Goal: Task Accomplishment & Management: Manage account settings

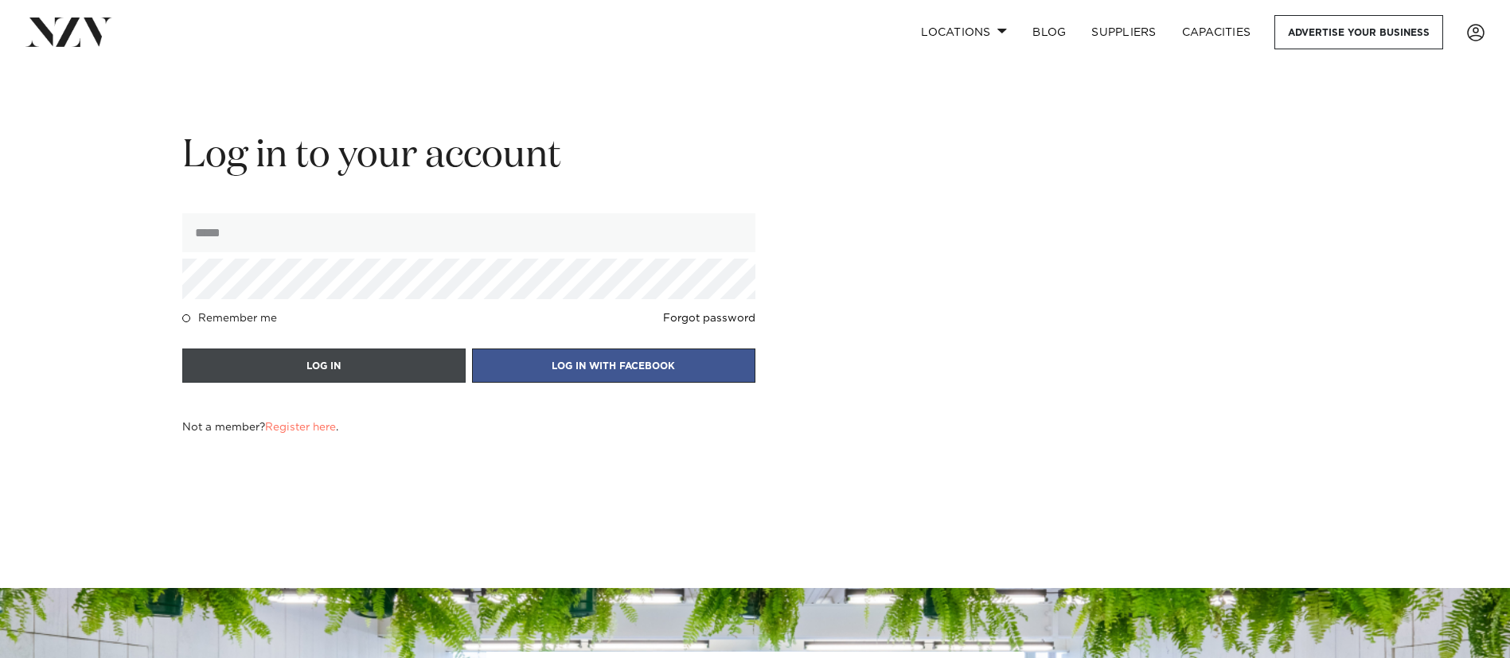
type input "**********"
click at [374, 367] on button "LOG IN" at bounding box center [323, 366] width 283 height 34
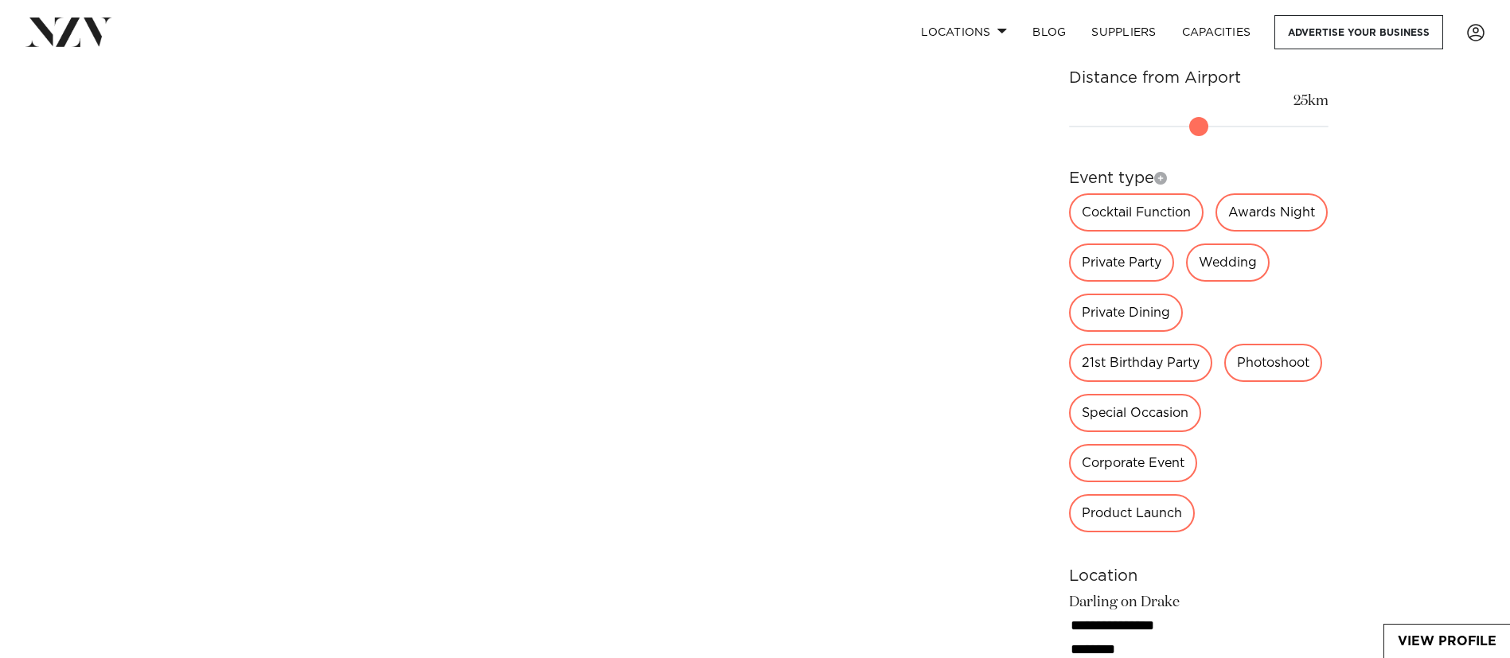
scroll to position [1720, 0]
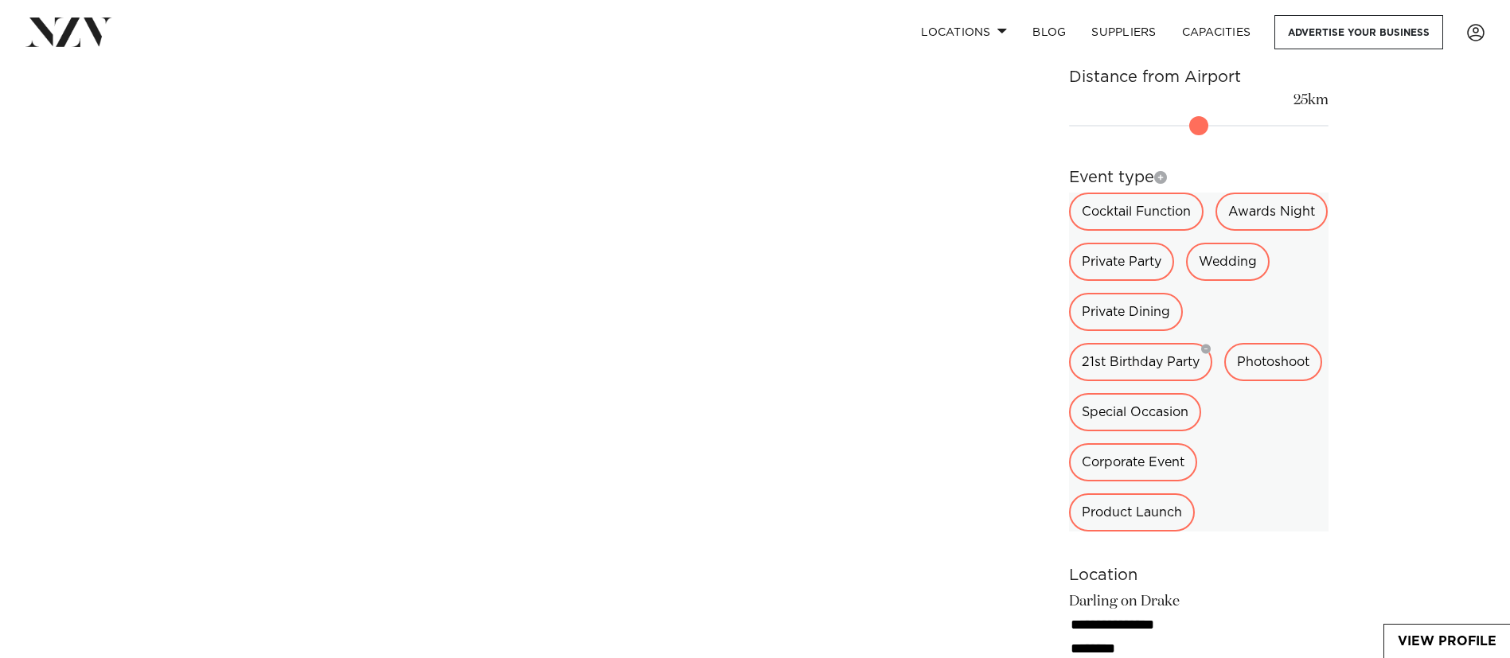
click at [1203, 343] on div "21st Birthday Party" at bounding box center [1140, 362] width 143 height 38
click at [1209, 345] on icon "button" at bounding box center [1206, 350] width 10 height 10
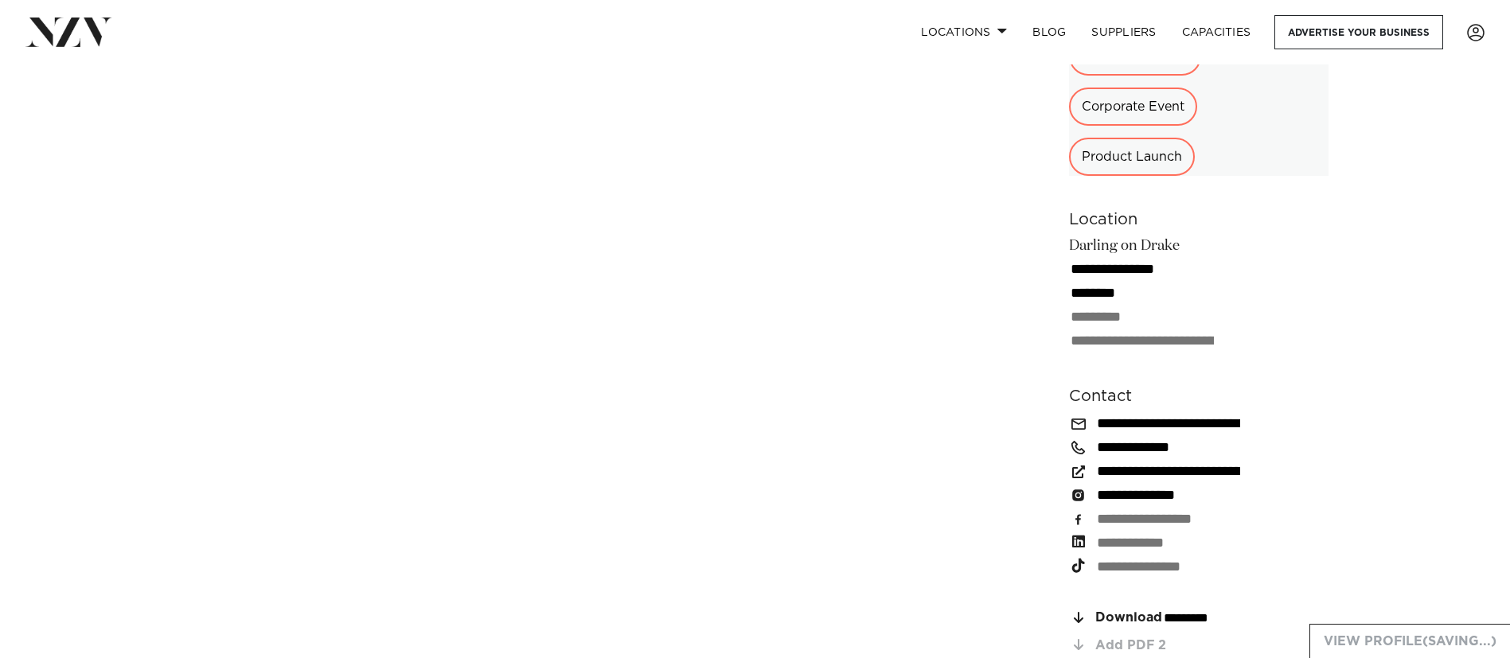
scroll to position [2018, 0]
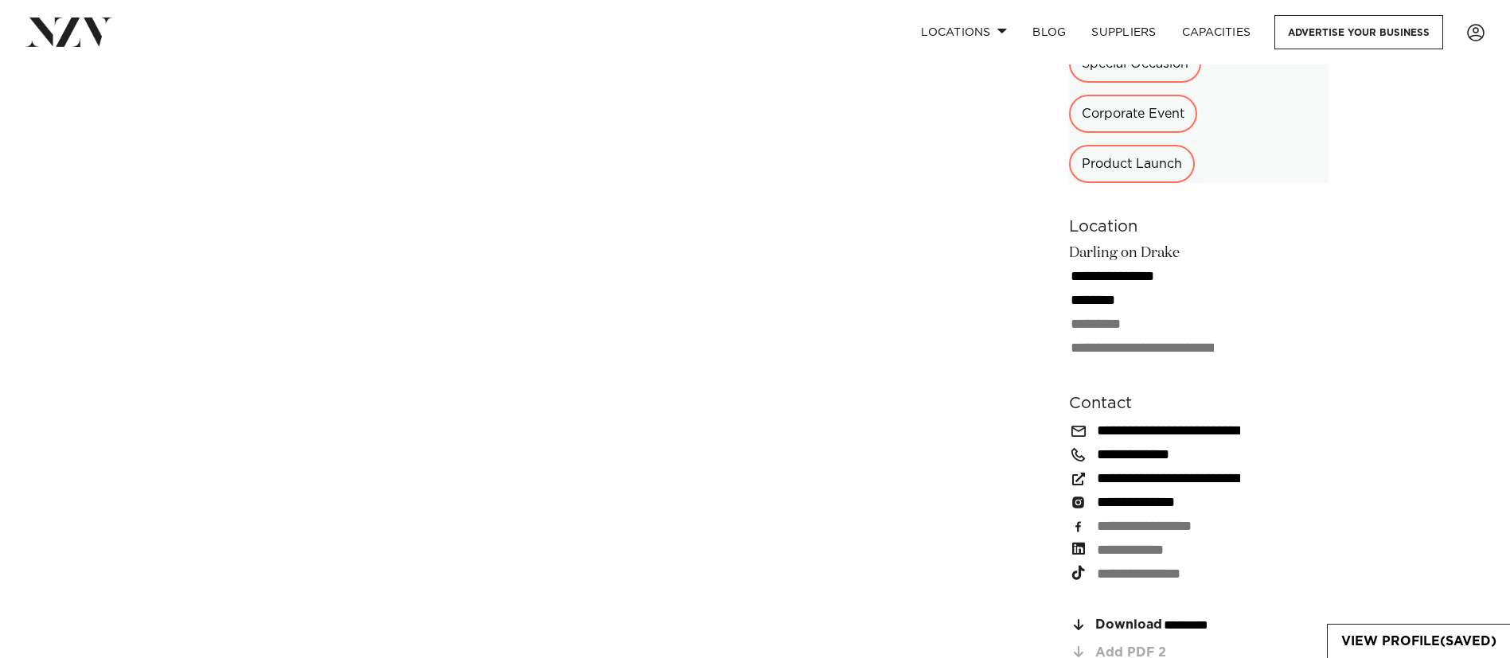
click at [1248, 137] on div "Cocktail Function Awards Night Private Party Wedding Private Dining Photoshoot …" at bounding box center [1199, 38] width 260 height 289
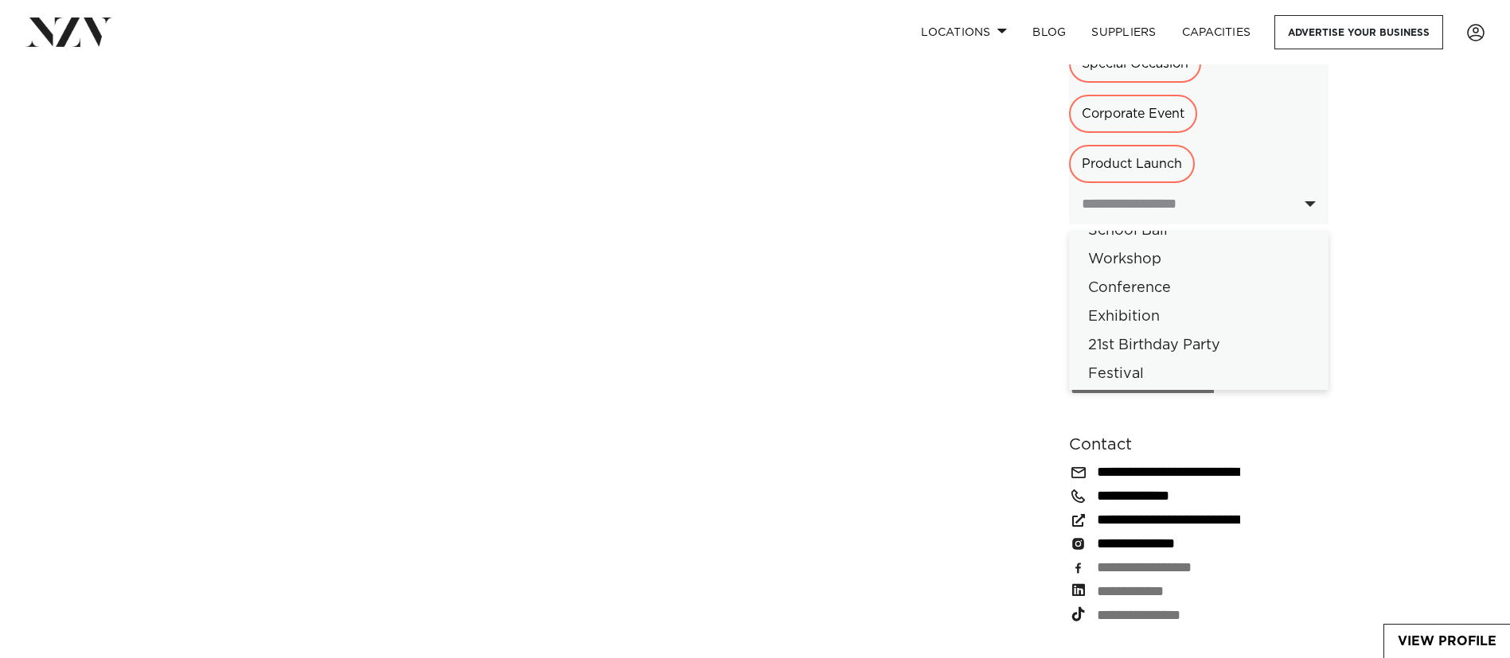
scroll to position [89, 0]
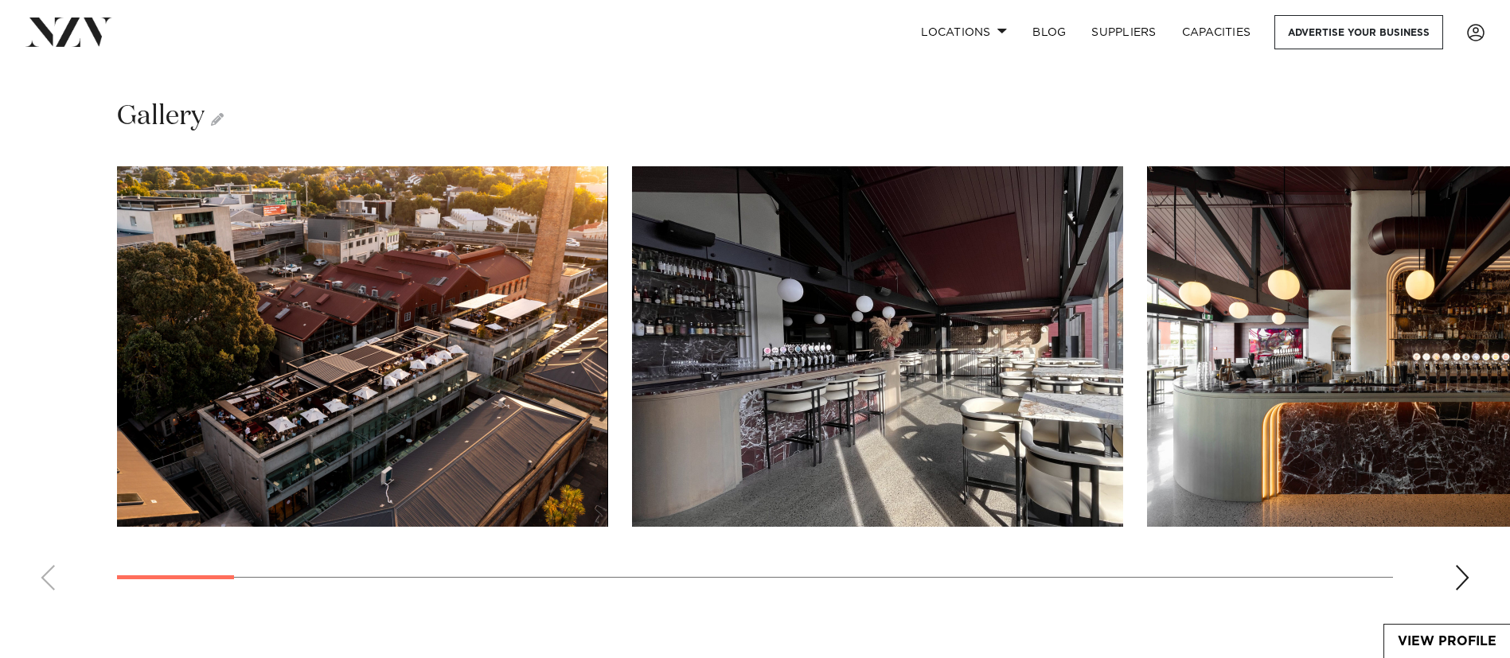
scroll to position [2687, 0]
